Goal: Find specific page/section: Find specific page/section

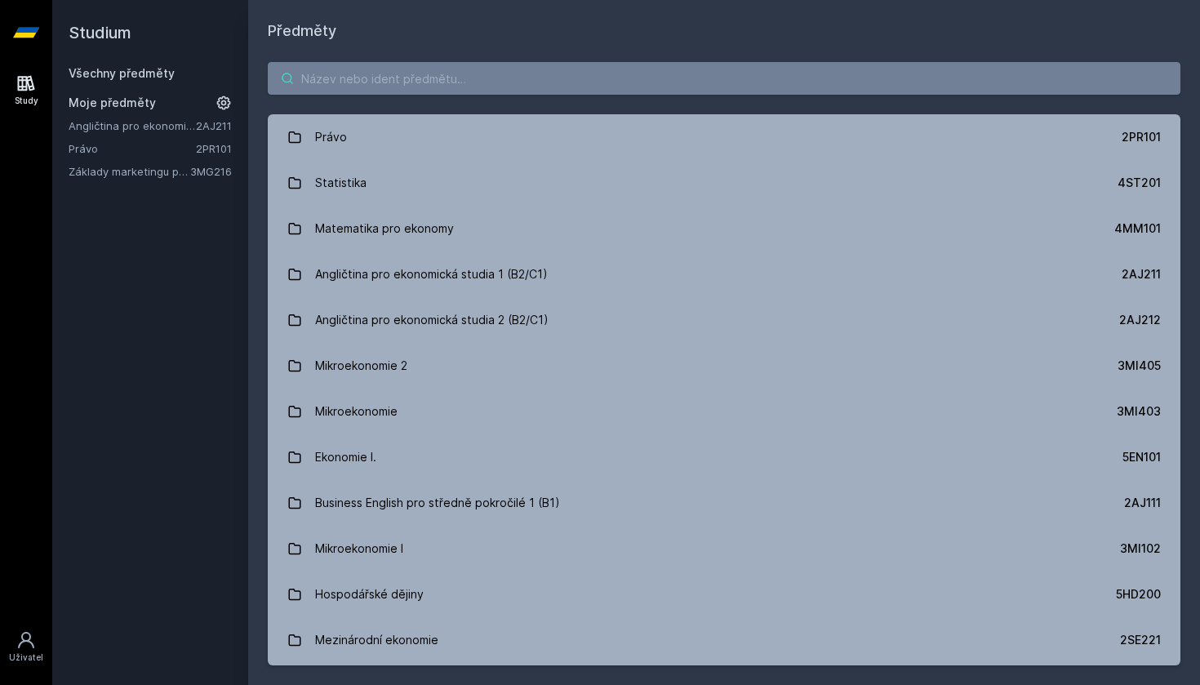
click at [604, 82] on input "search" at bounding box center [724, 78] width 913 height 33
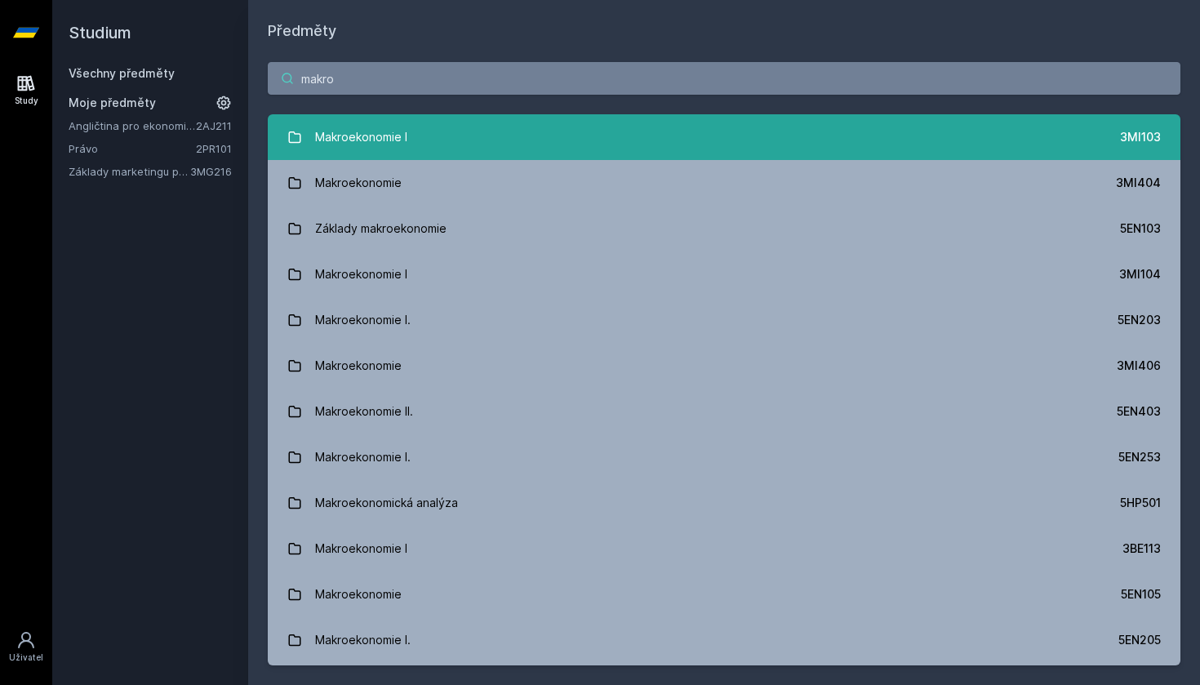
type input "makro"
click at [367, 144] on div "Makroekonomie I" at bounding box center [361, 137] width 92 height 33
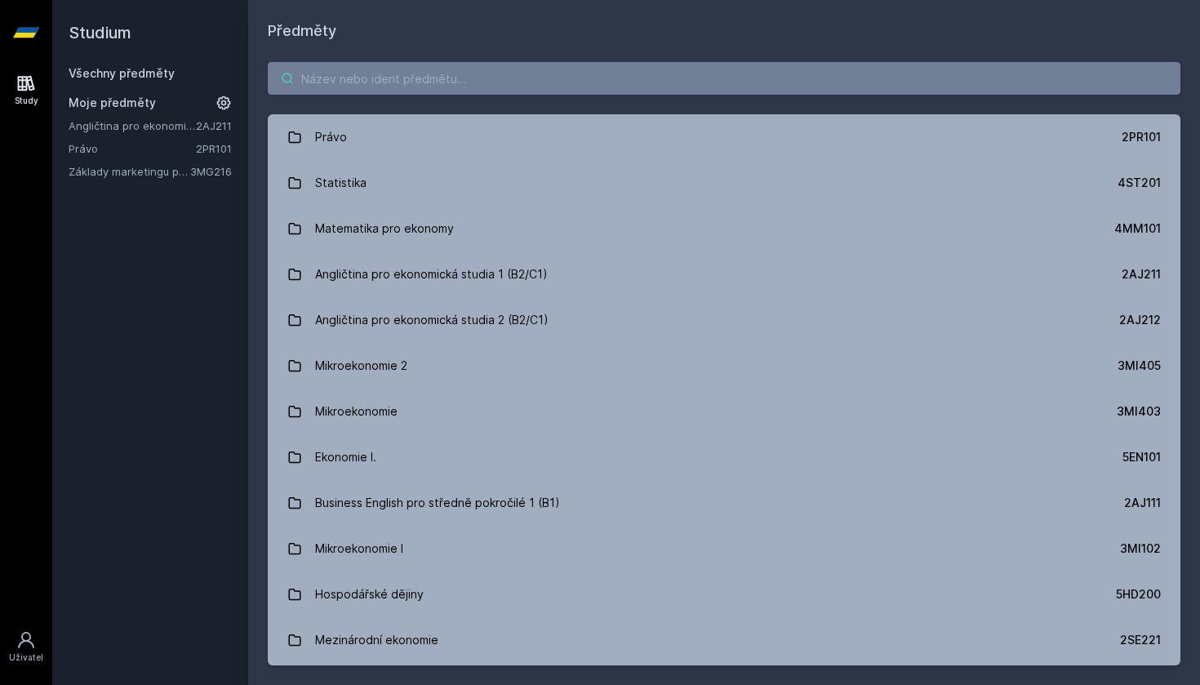
click at [327, 69] on input "search" at bounding box center [724, 78] width 913 height 33
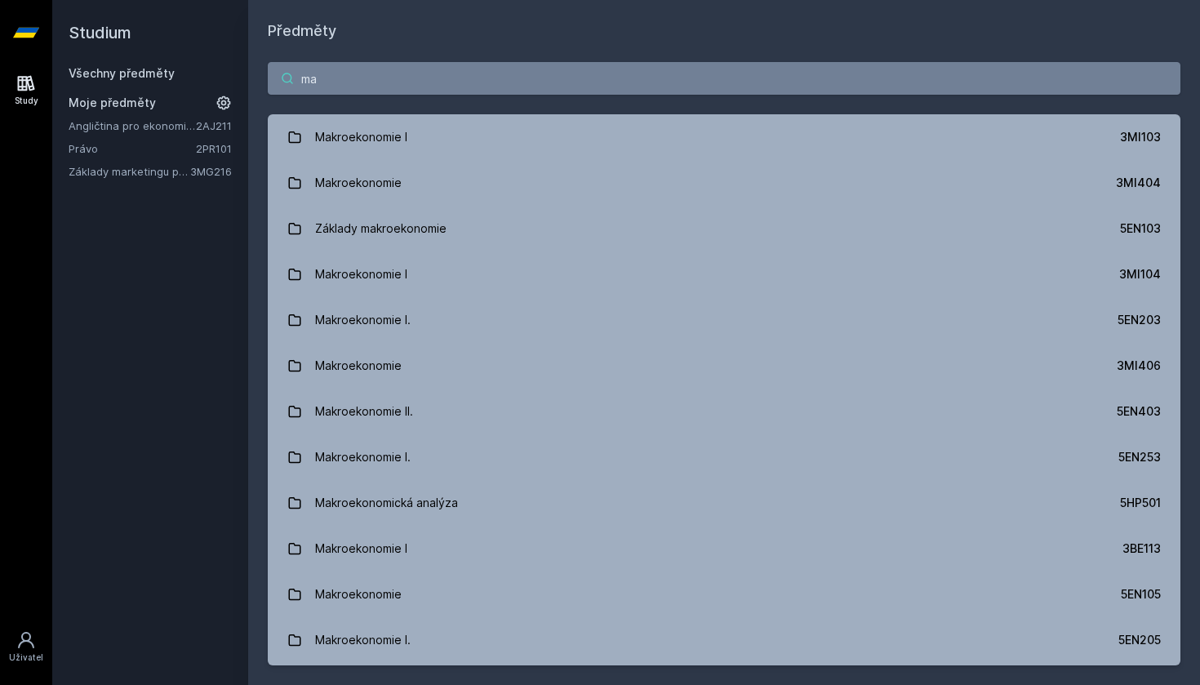
type input "m"
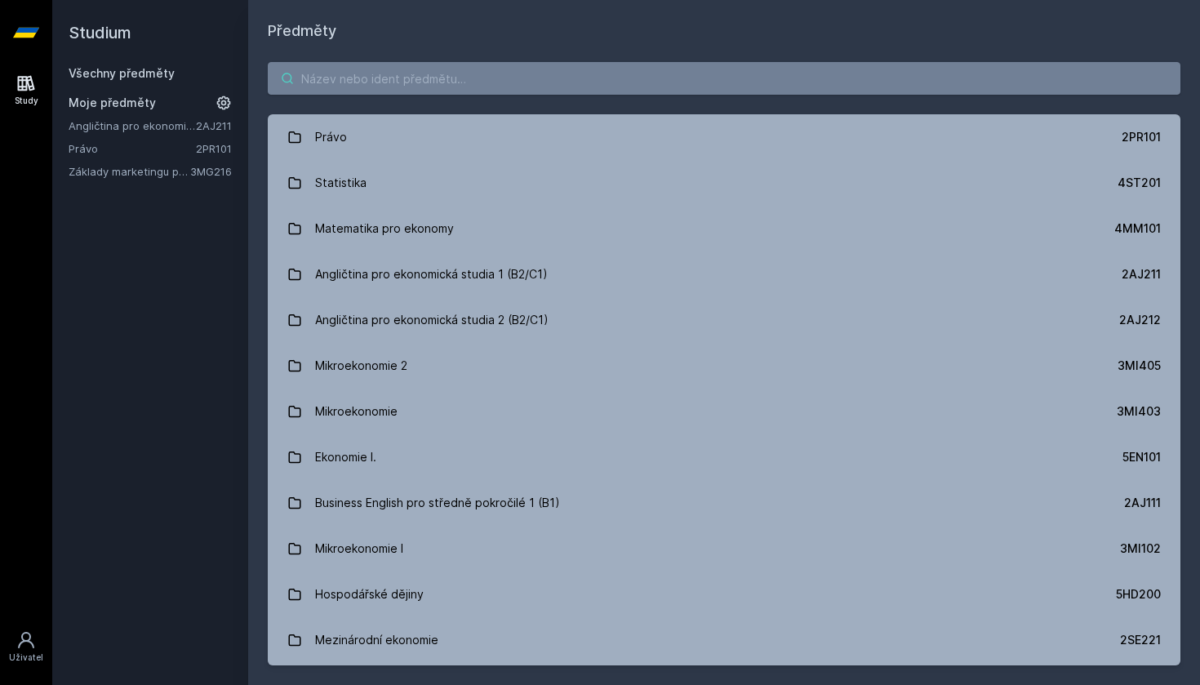
type input "4"
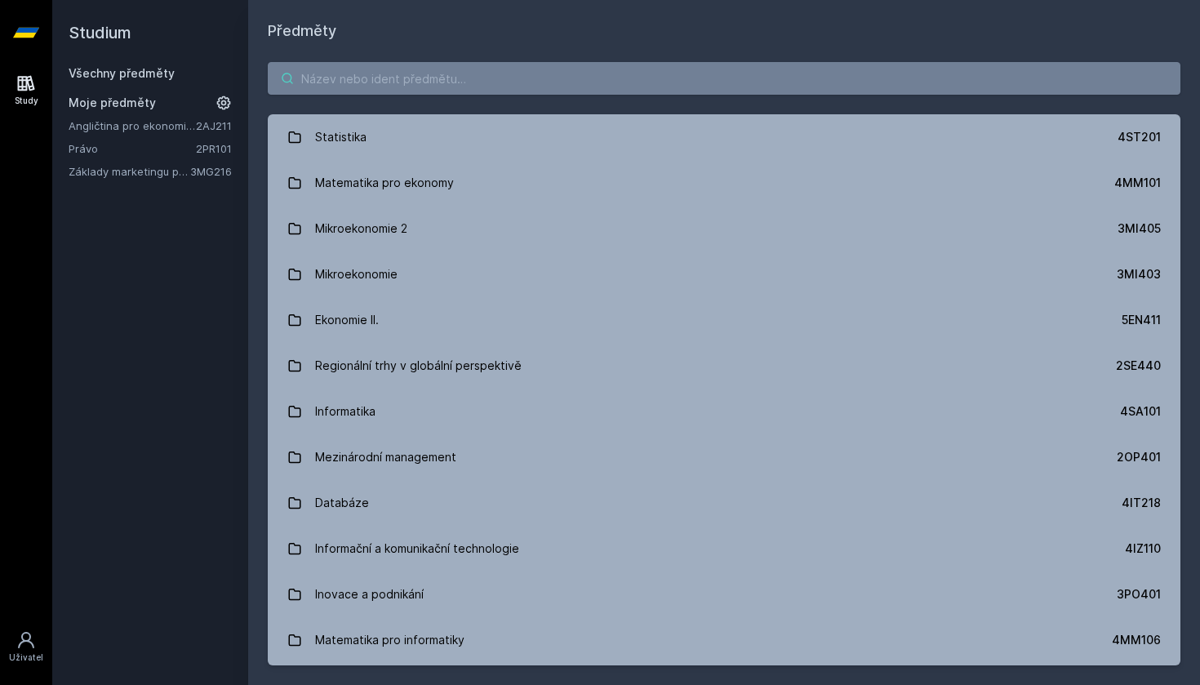
type input "š"
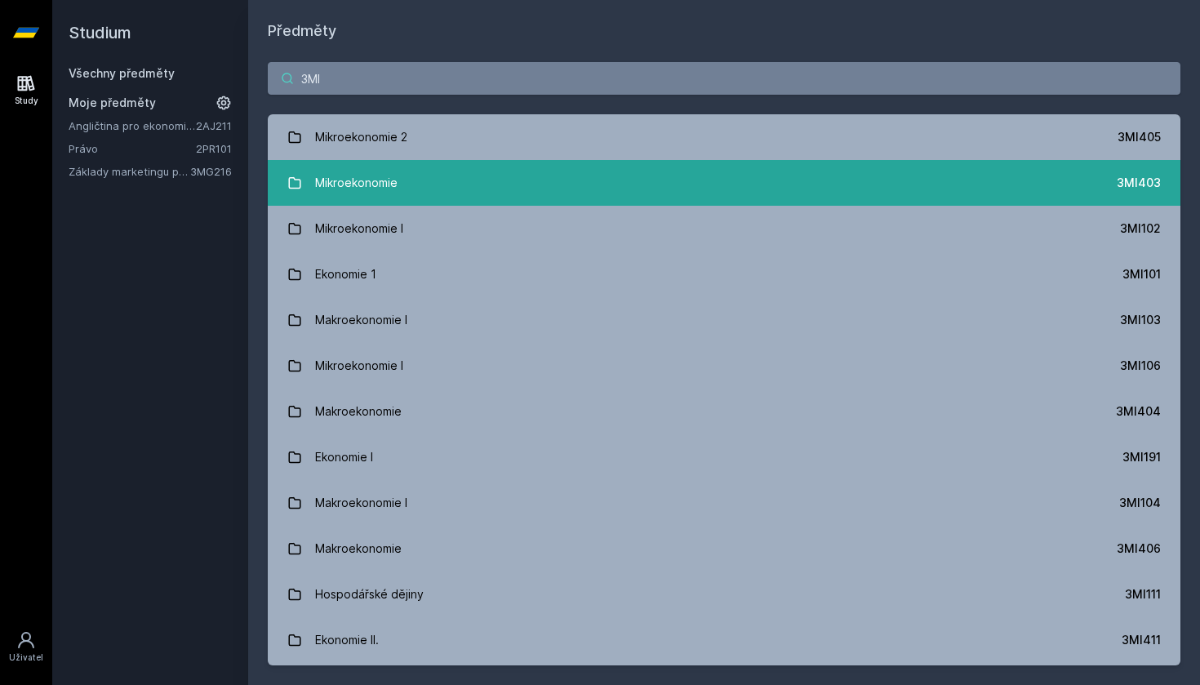
type input "3MI"
click at [390, 184] on div "Mikroekonomie" at bounding box center [356, 183] width 82 height 33
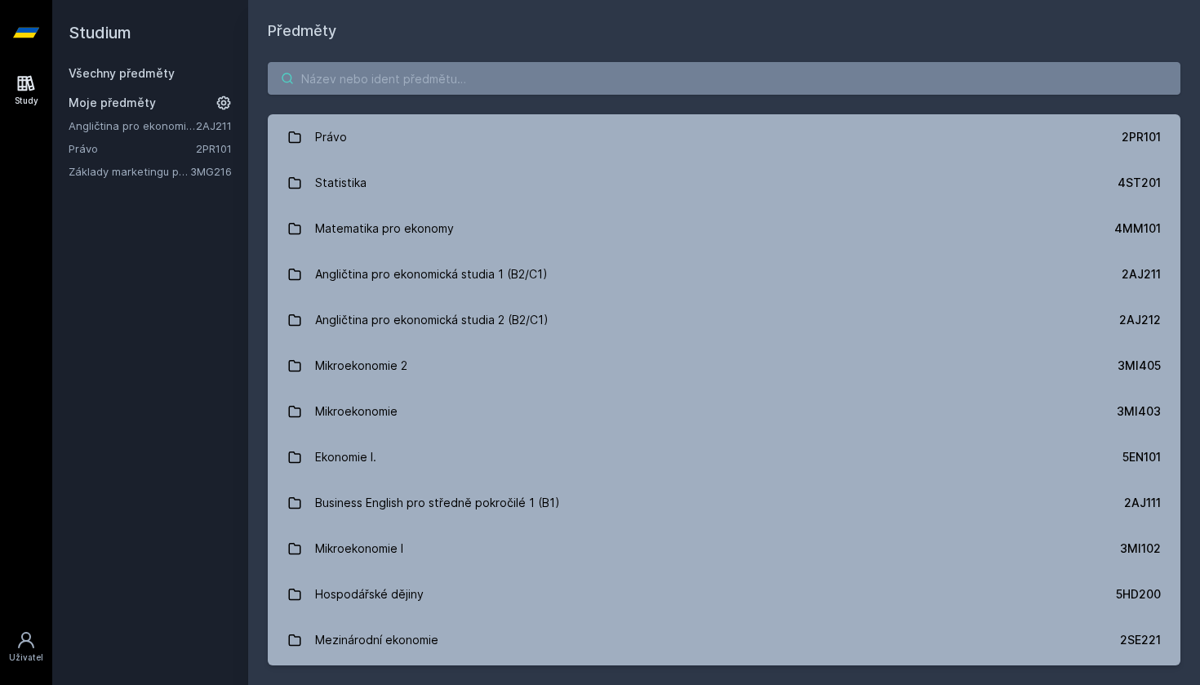
click at [370, 90] on input "search" at bounding box center [724, 78] width 913 height 33
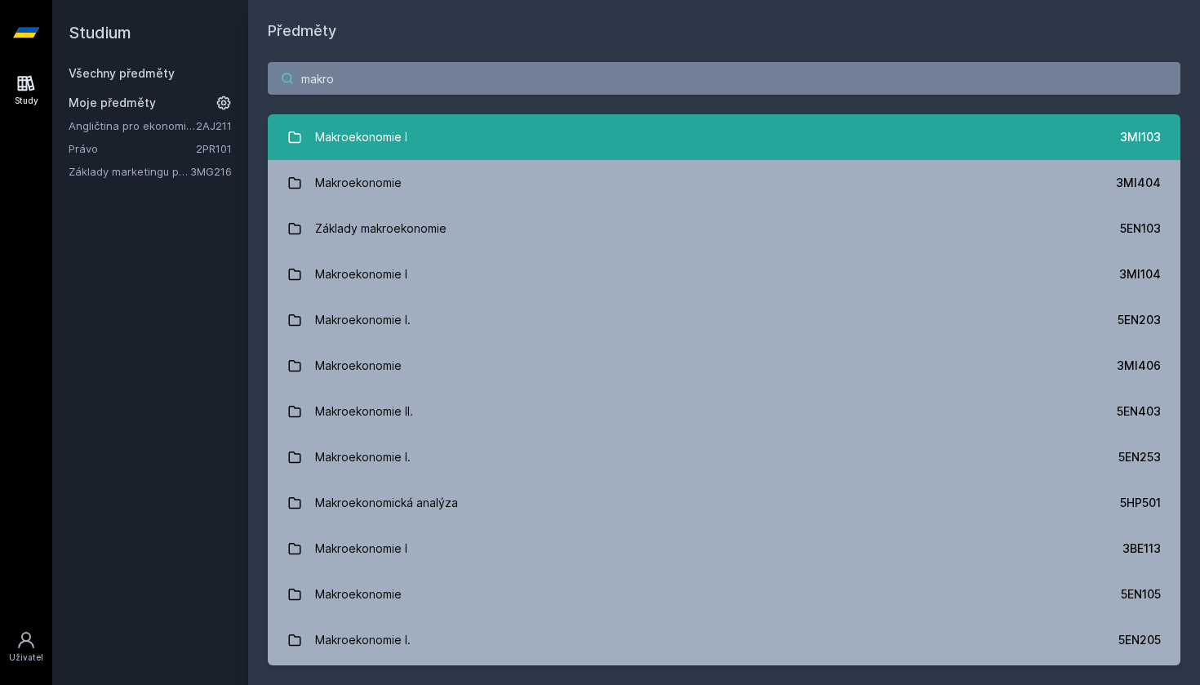
type input "makro"
click at [407, 145] on link "Makroekonomie I 3MI103" at bounding box center [724, 137] width 913 height 46
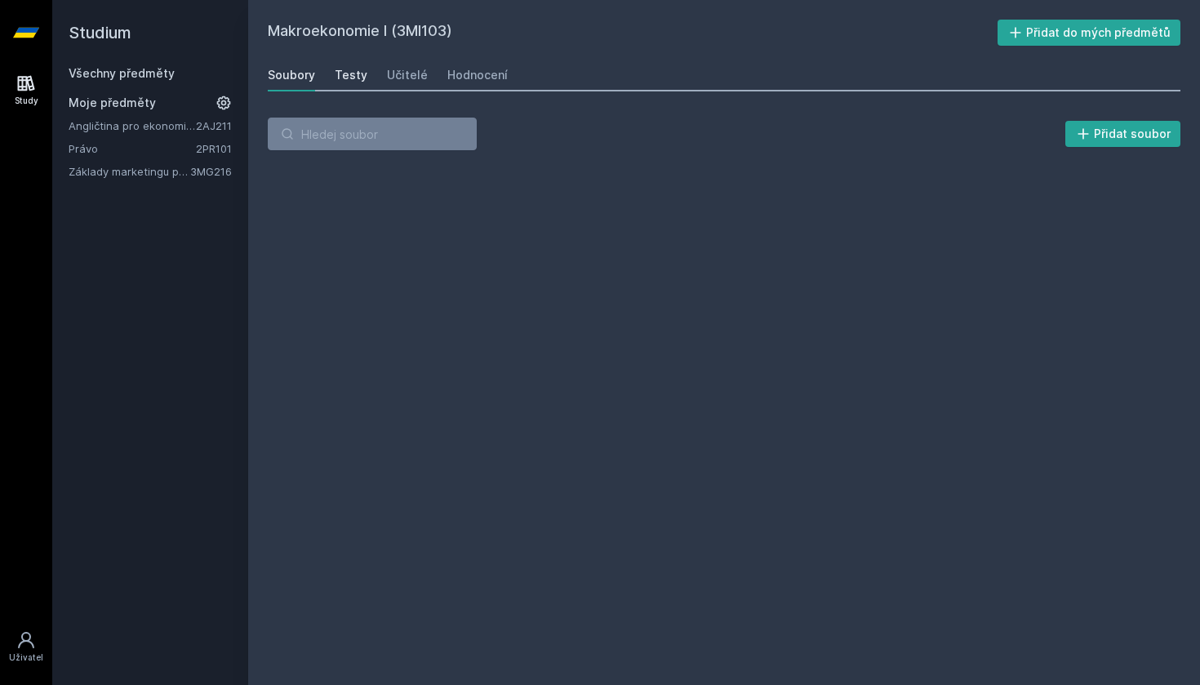
click at [343, 66] on link "Testy" at bounding box center [351, 75] width 33 height 33
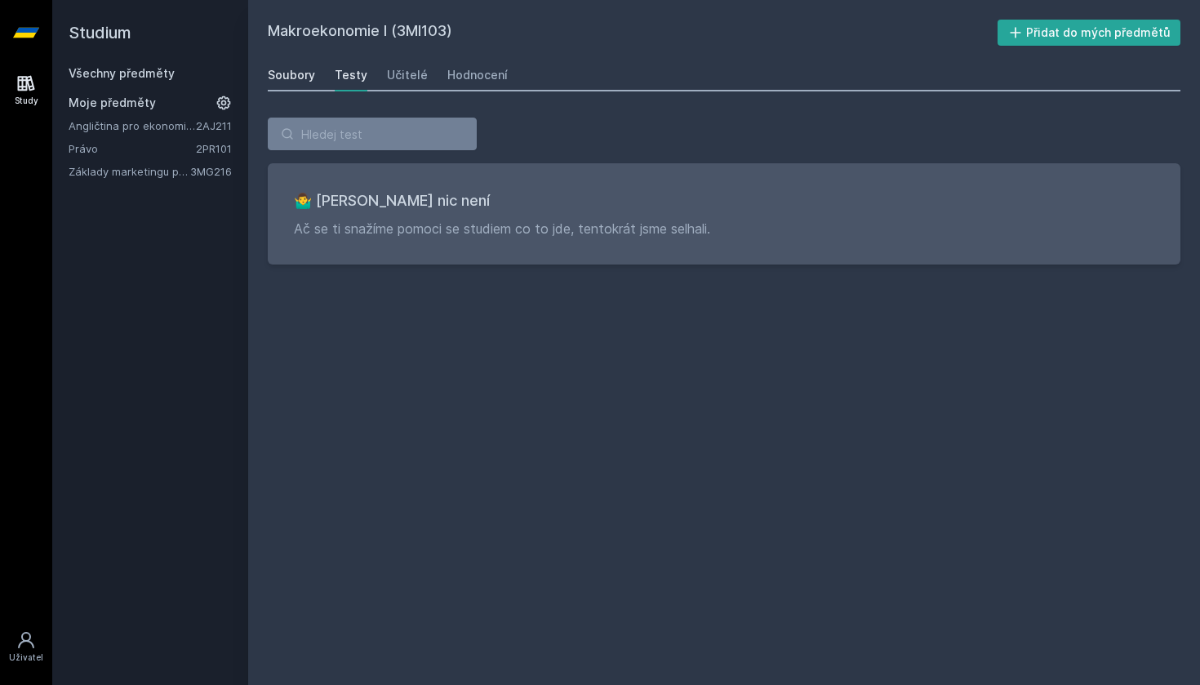
click at [282, 78] on div "Soubory" at bounding box center [291, 75] width 47 height 16
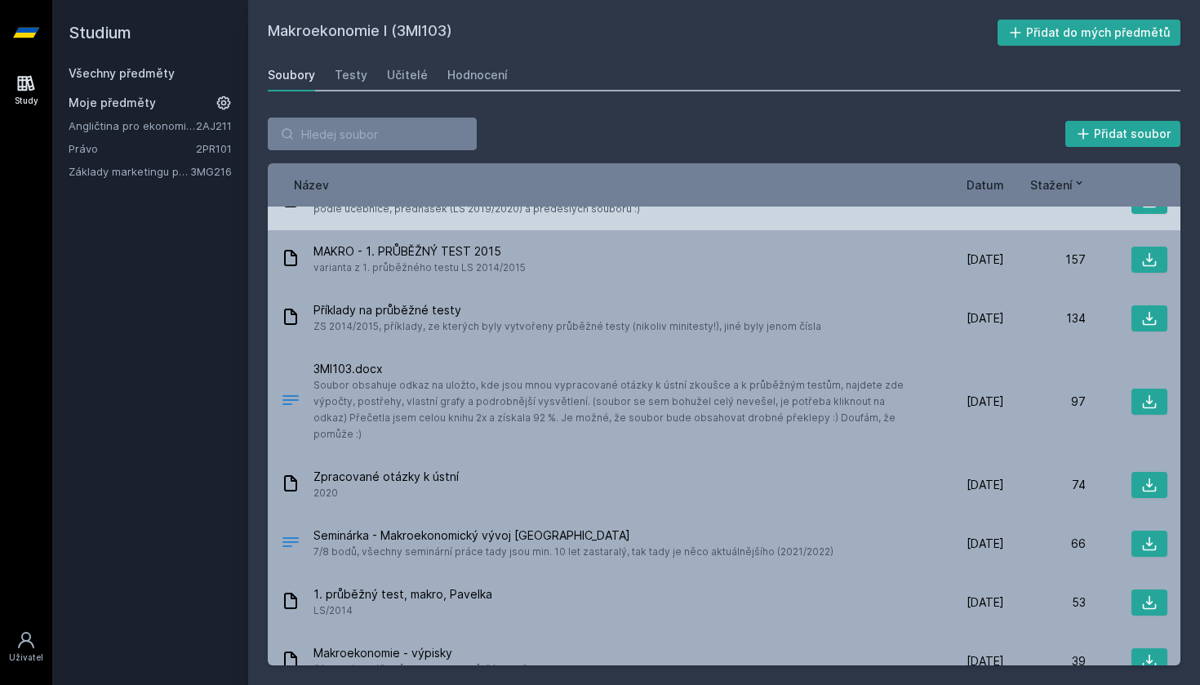
scroll to position [81, 0]
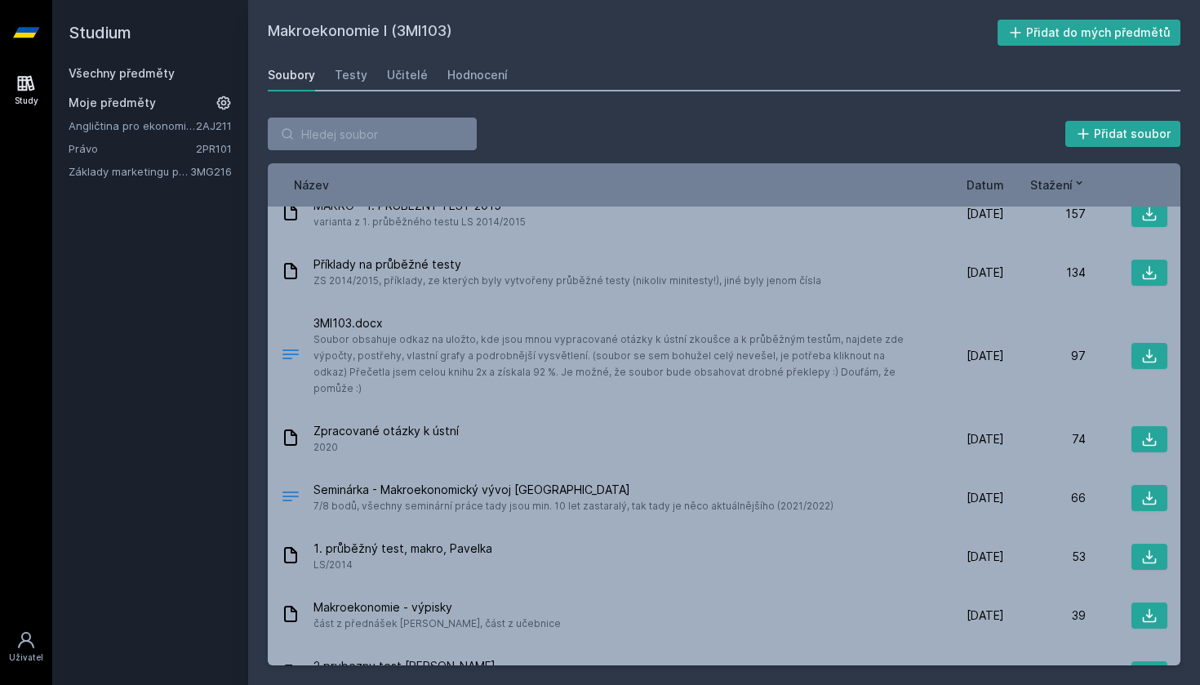
click at [962, 183] on div "Datum" at bounding box center [963, 184] width 82 height 17
click at [975, 183] on span "Datum" at bounding box center [985, 184] width 38 height 17
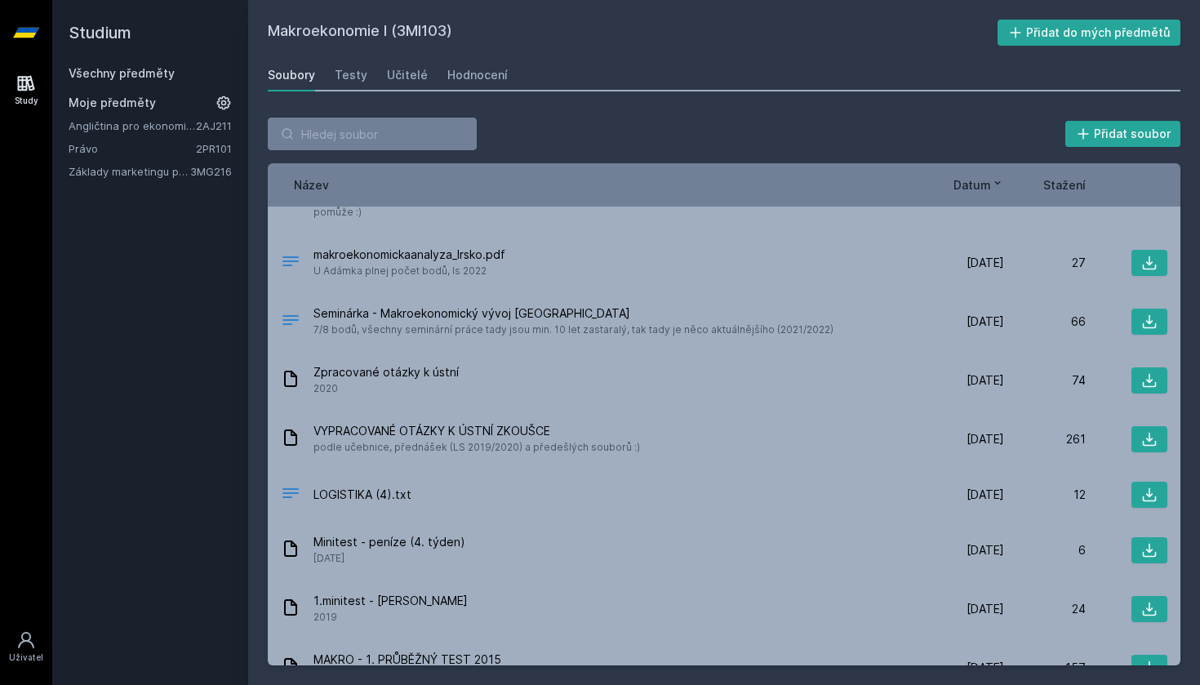
click at [975, 183] on span "Datum" at bounding box center [972, 184] width 38 height 17
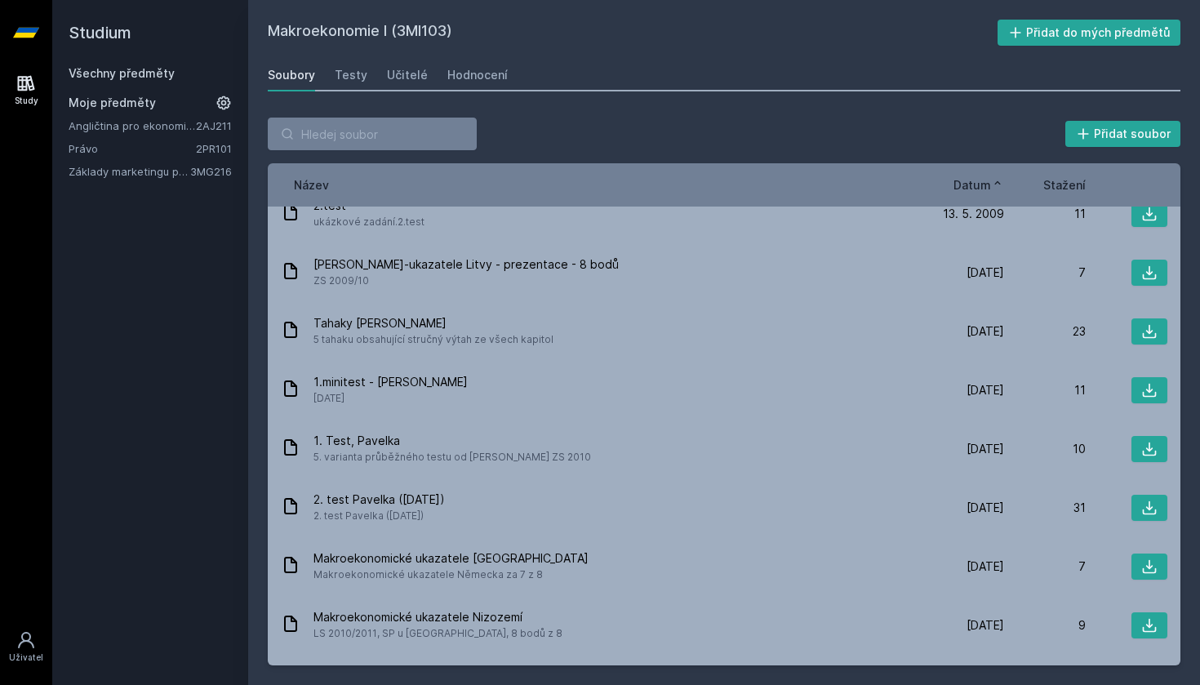
click at [975, 183] on span "Datum" at bounding box center [972, 184] width 38 height 17
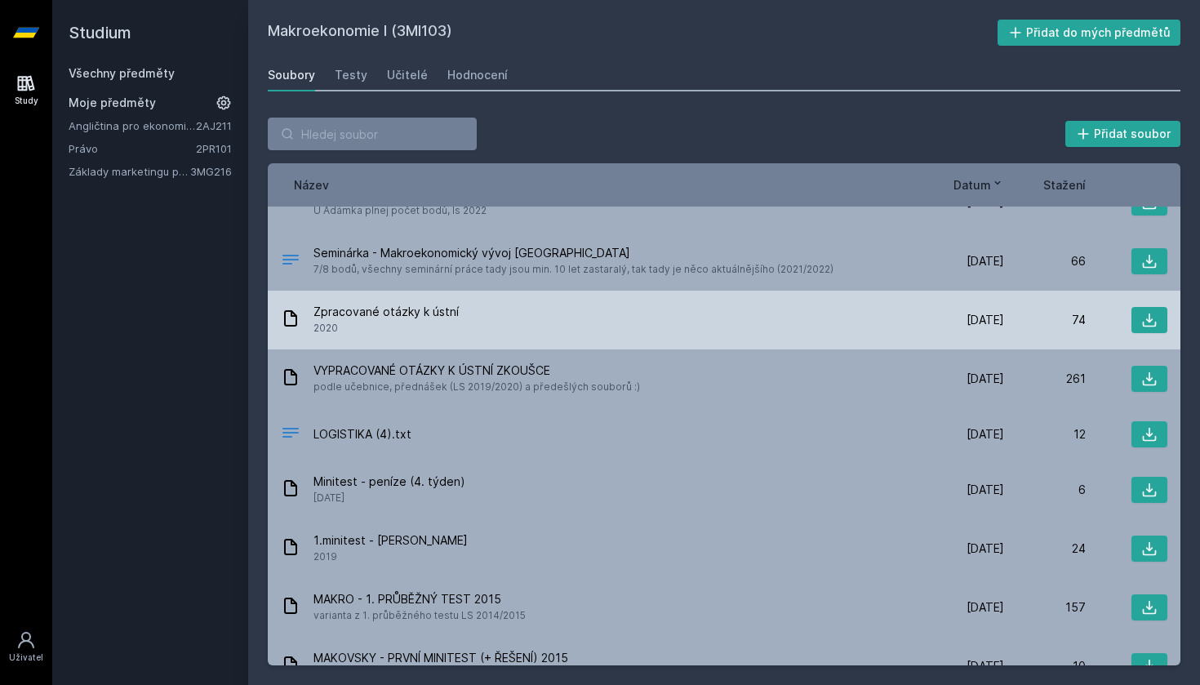
scroll to position [142, 0]
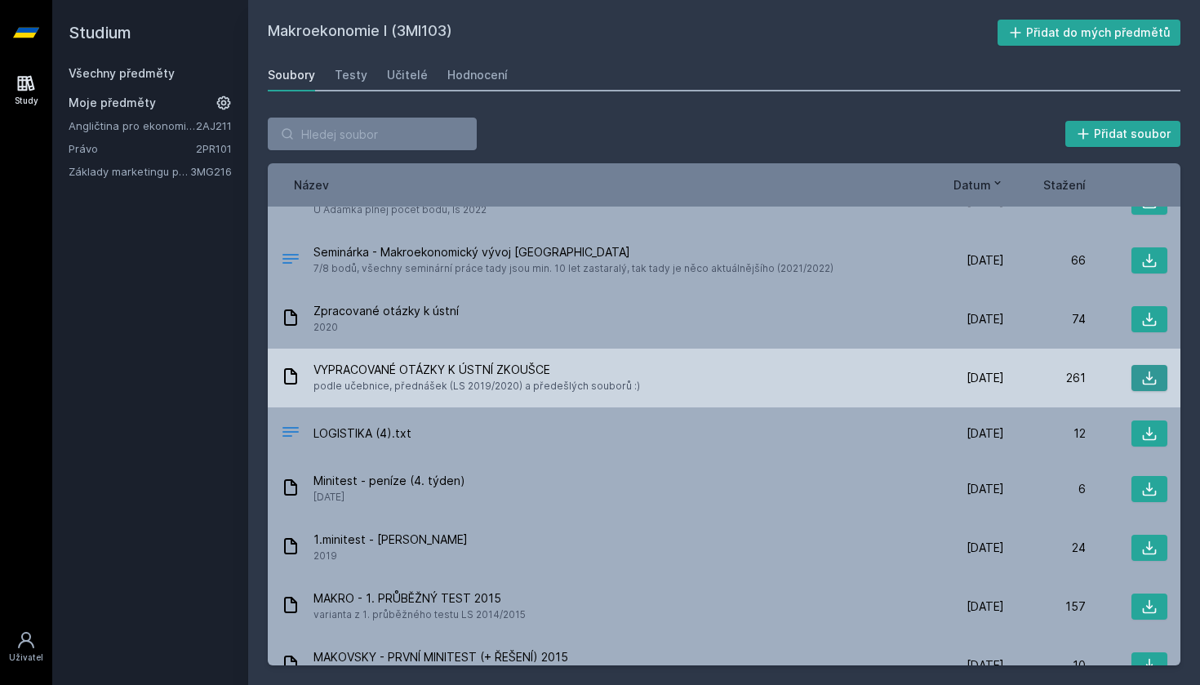
click at [1131, 365] on button at bounding box center [1149, 378] width 36 height 26
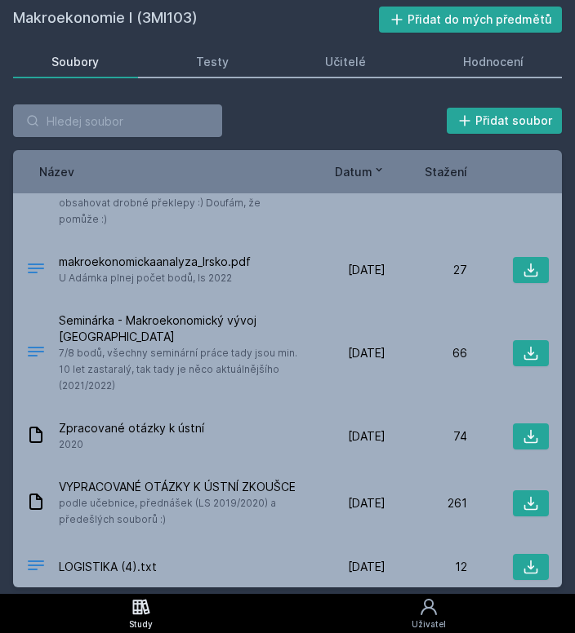
click at [91, 38] on div "Makroekonomie I (3MI103) Přidat do mých předmětů Soubory Testy Učitelé Hodnocen…" at bounding box center [287, 297] width 549 height 581
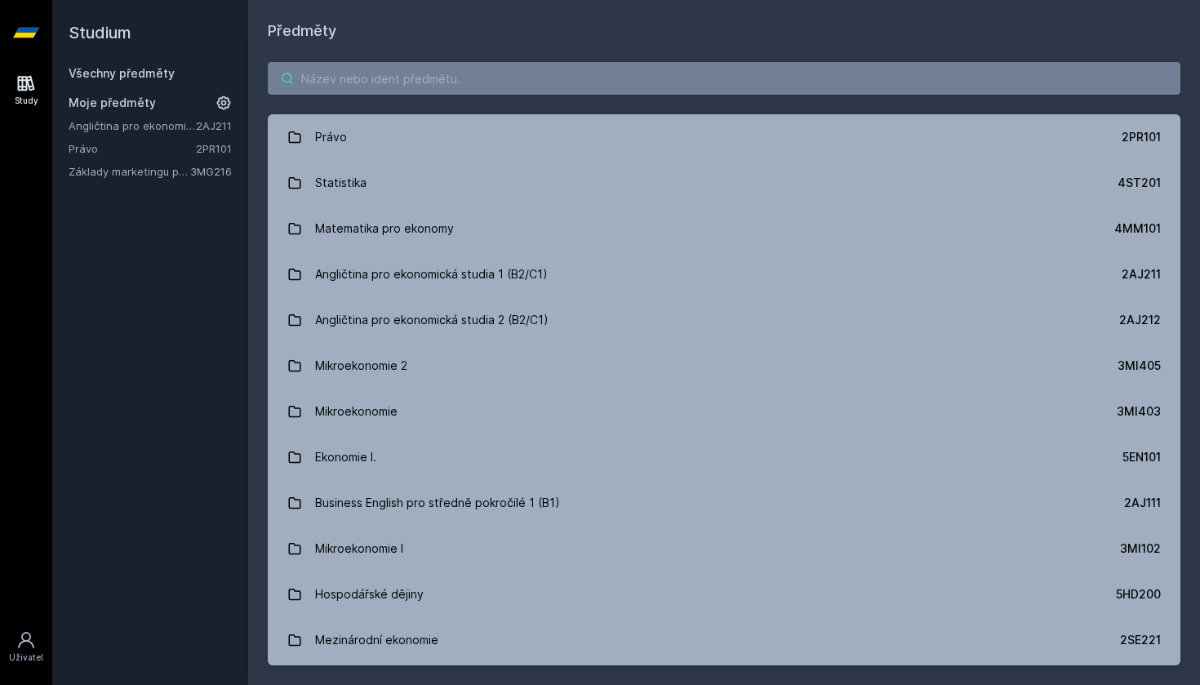
click at [367, 73] on input "search" at bounding box center [724, 78] width 913 height 33
paste input "4EK212"
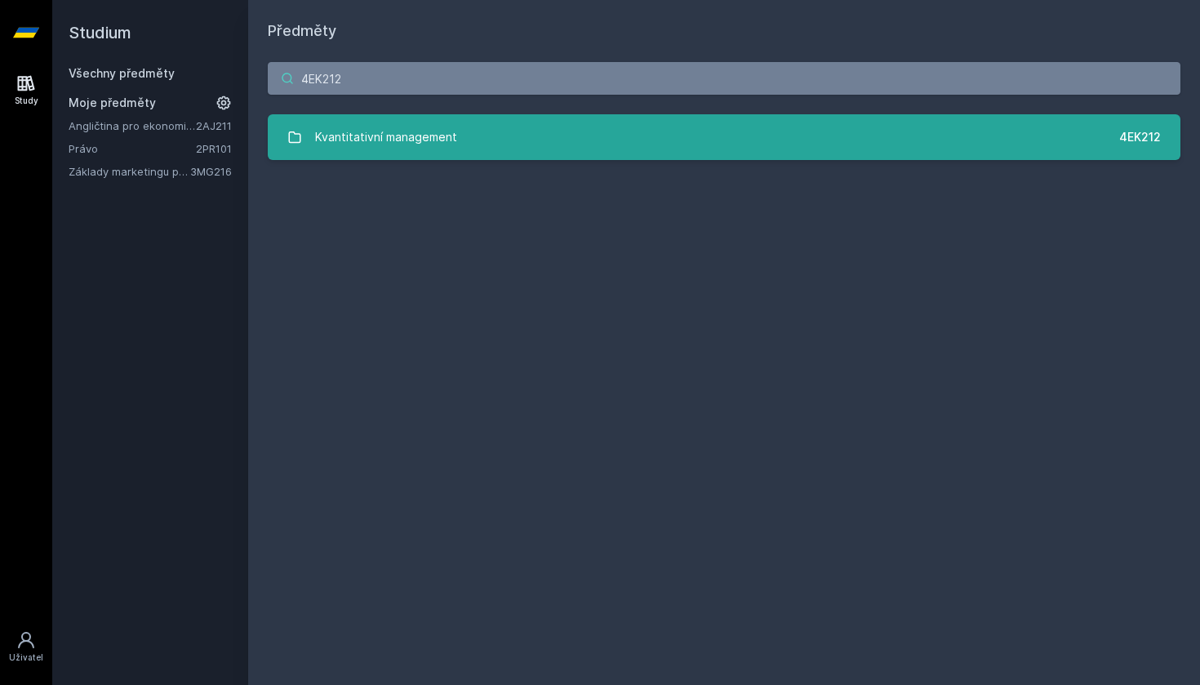
type input "4EK212"
click at [373, 135] on div "Kvantitativní management" at bounding box center [386, 137] width 142 height 33
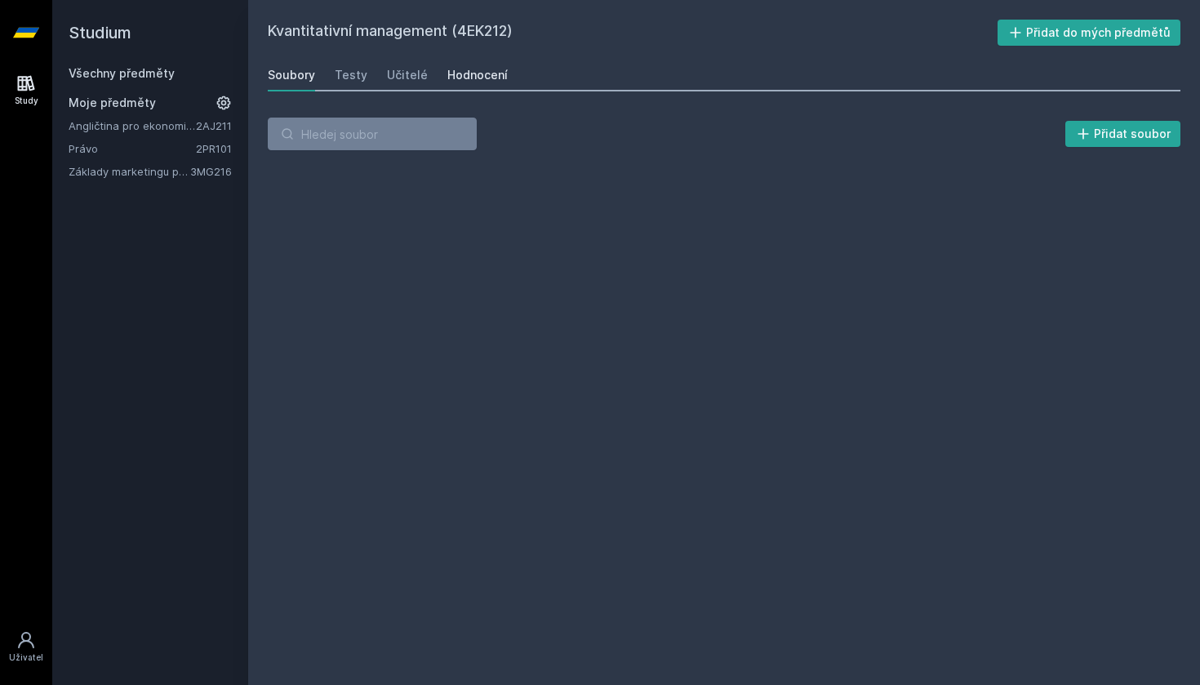
click at [486, 82] on div "Hodnocení" at bounding box center [477, 75] width 60 height 16
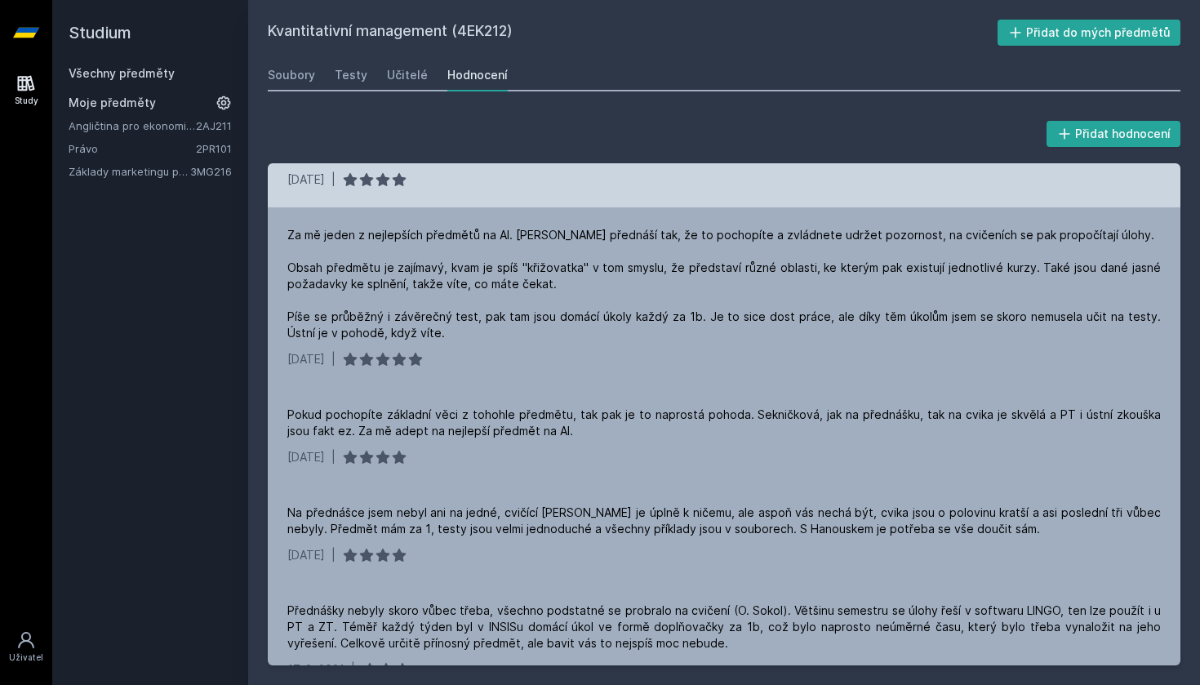
scroll to position [675, 0]
